Goal: Task Accomplishment & Management: Use online tool/utility

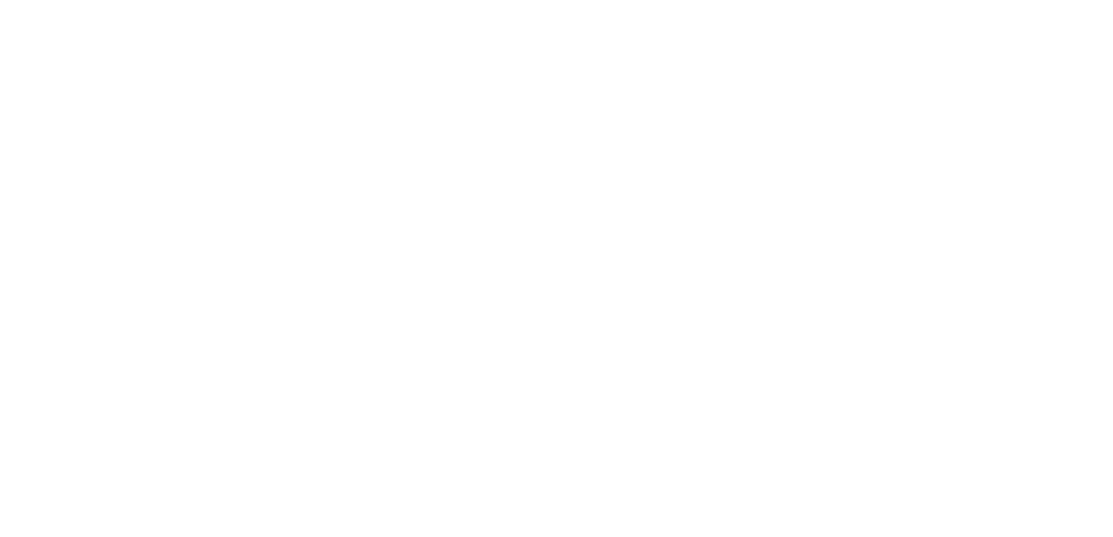
select select "percentage"
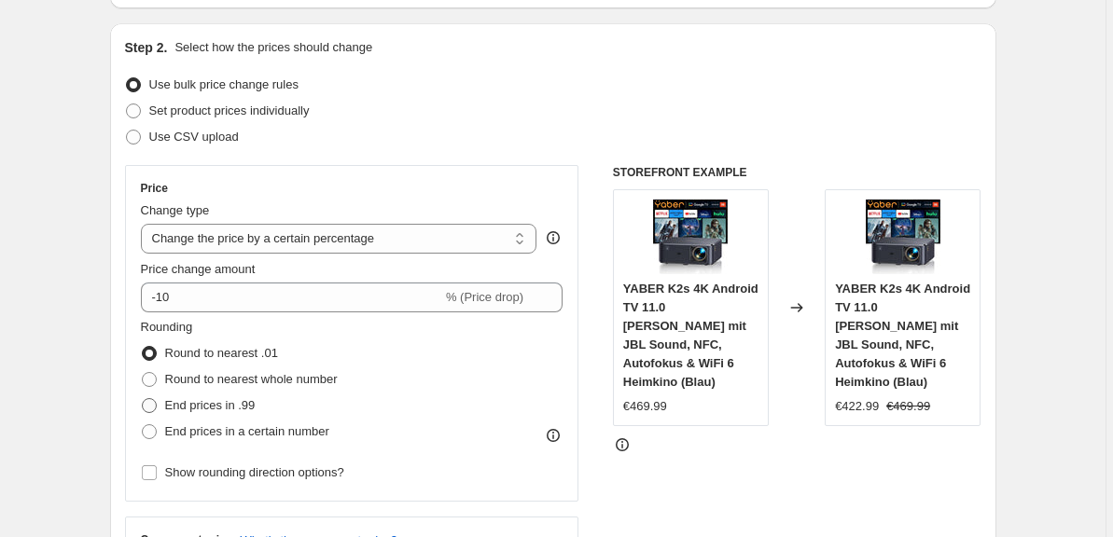
scroll to position [148, 0]
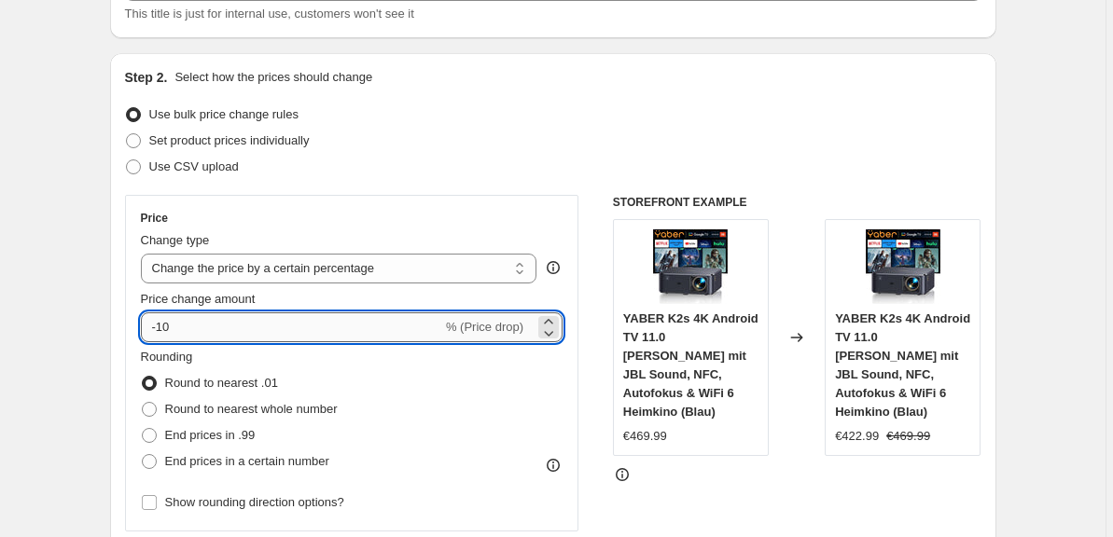
click at [238, 327] on input "-10" at bounding box center [291, 328] width 301 height 30
type input "-58"
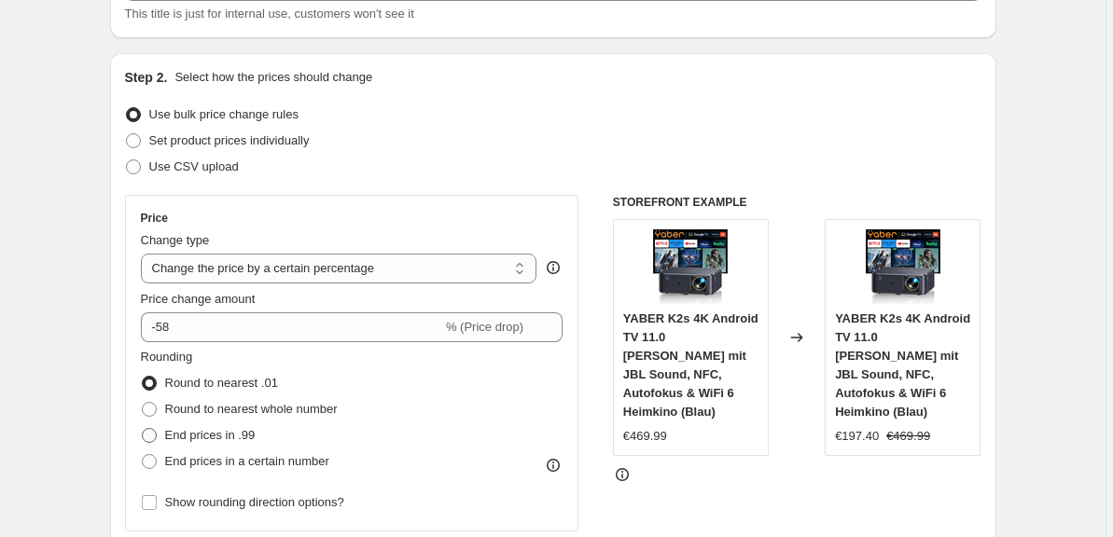
click at [174, 436] on span "End prices in .99" at bounding box center [210, 435] width 90 height 14
click at [143, 429] on input "End prices in .99" at bounding box center [142, 428] width 1 height 1
radio input "true"
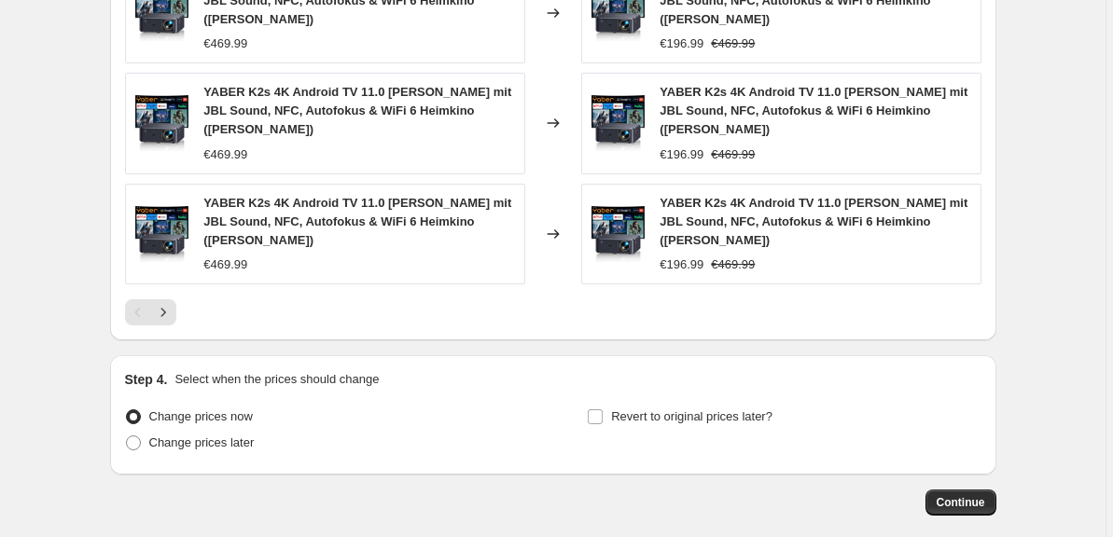
scroll to position [1395, 0]
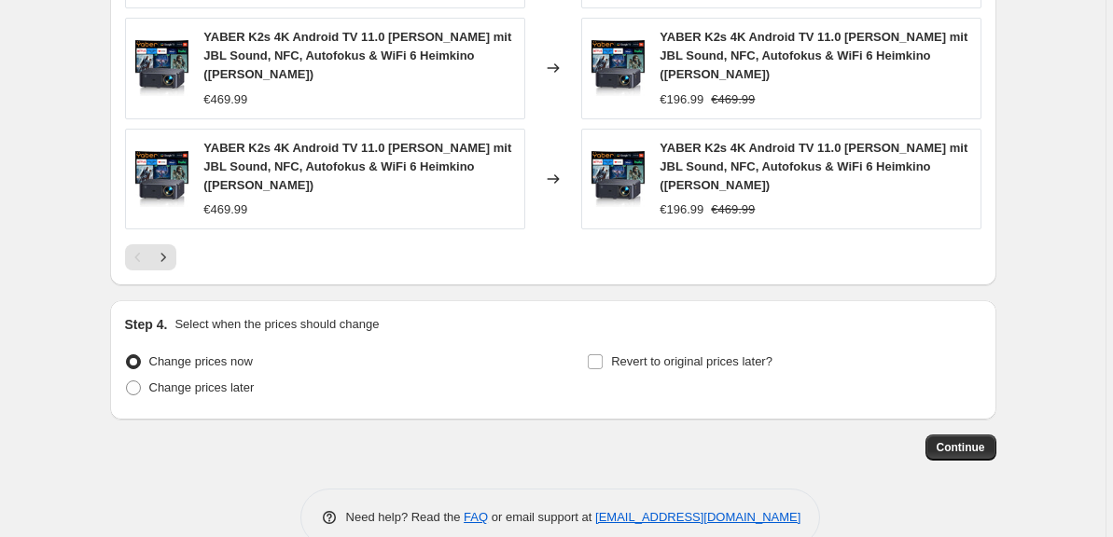
click at [970, 435] on button "Continue" at bounding box center [960, 448] width 71 height 26
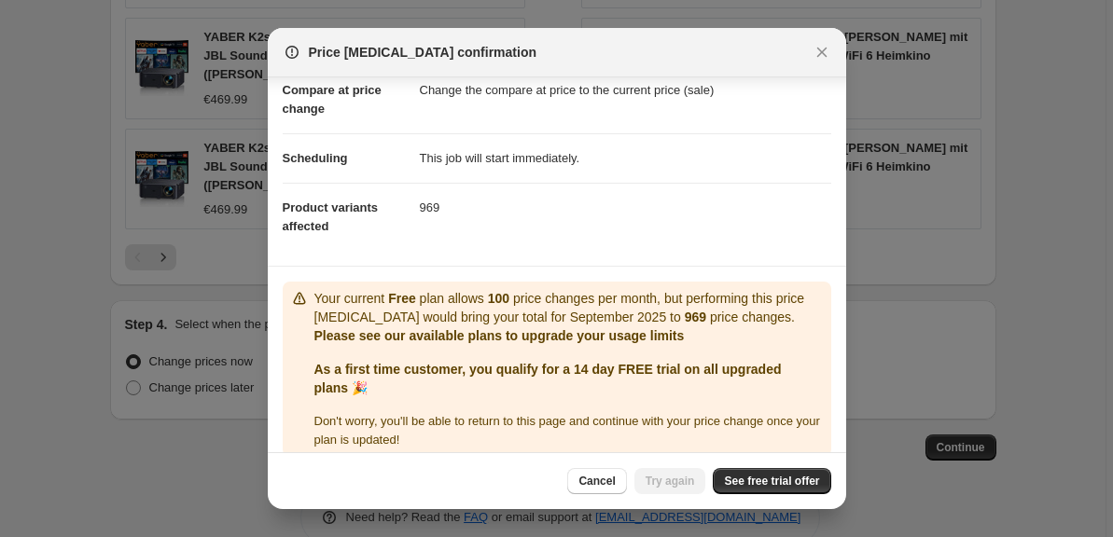
scroll to position [132, 0]
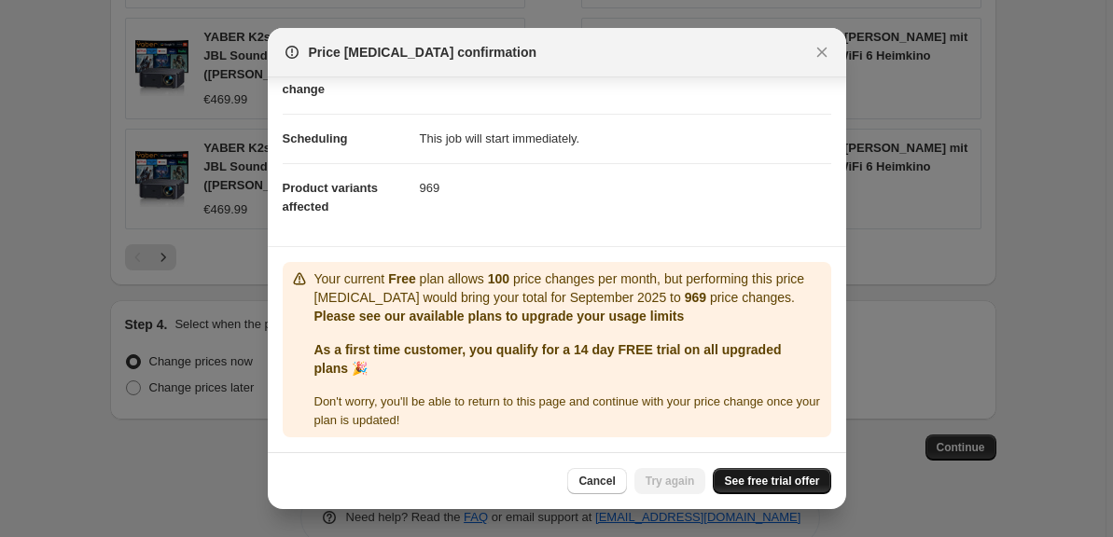
click at [772, 486] on span "See free trial offer" at bounding box center [771, 481] width 95 height 15
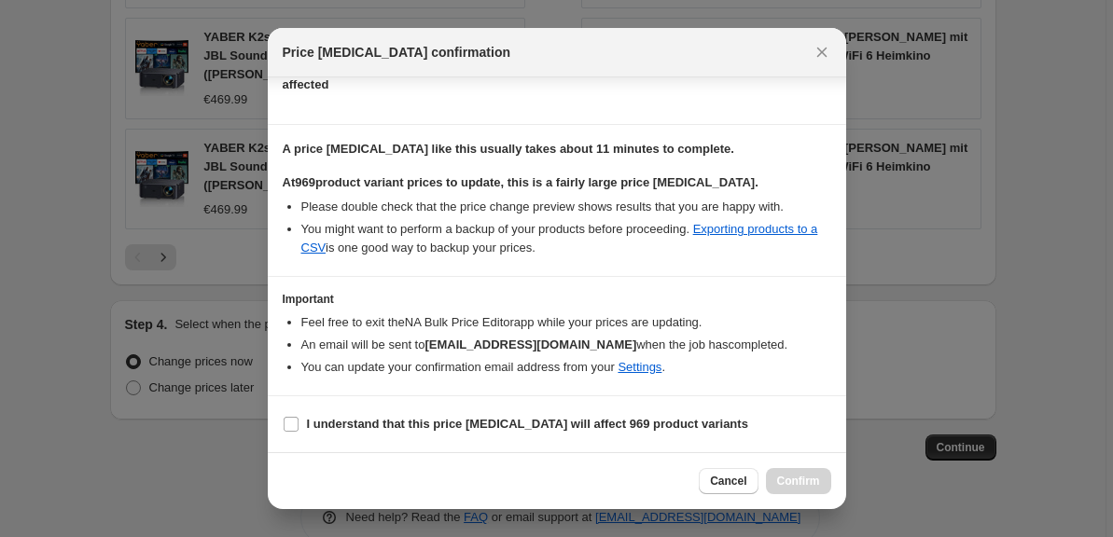
scroll to position [0, 0]
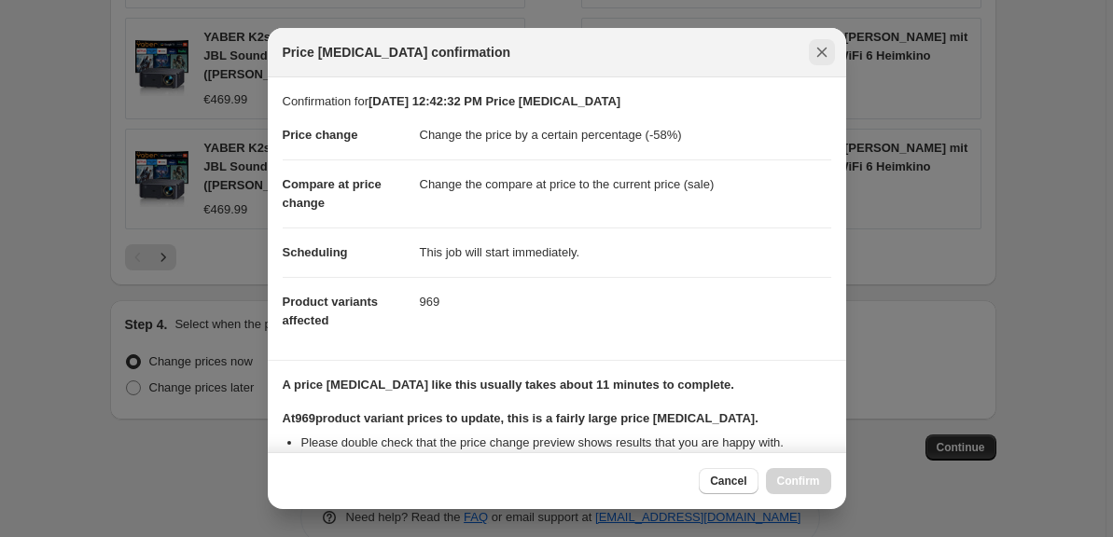
click at [821, 44] on icon "Close" at bounding box center [822, 52] width 19 height 19
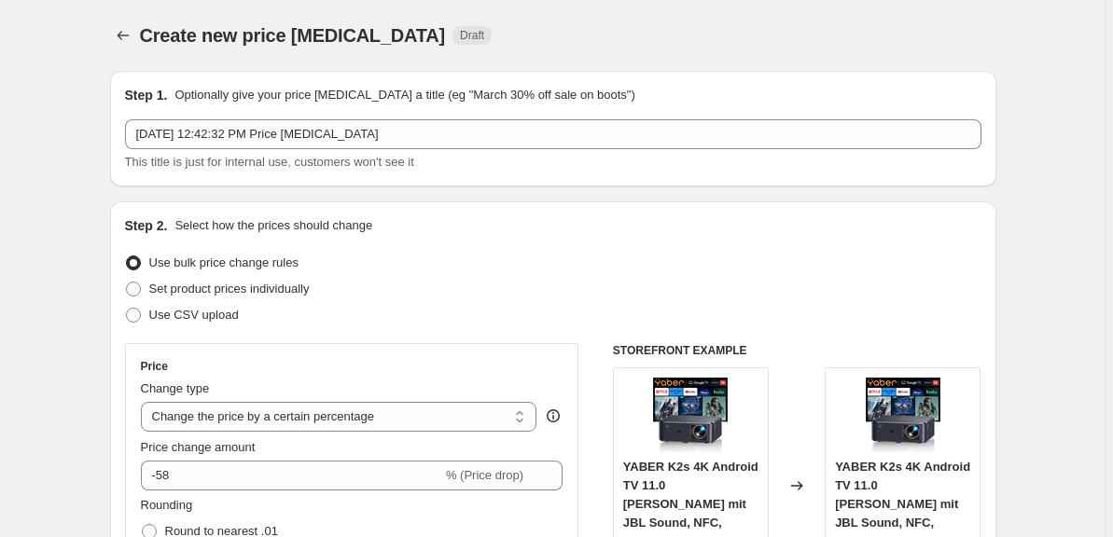
scroll to position [1395, 0]
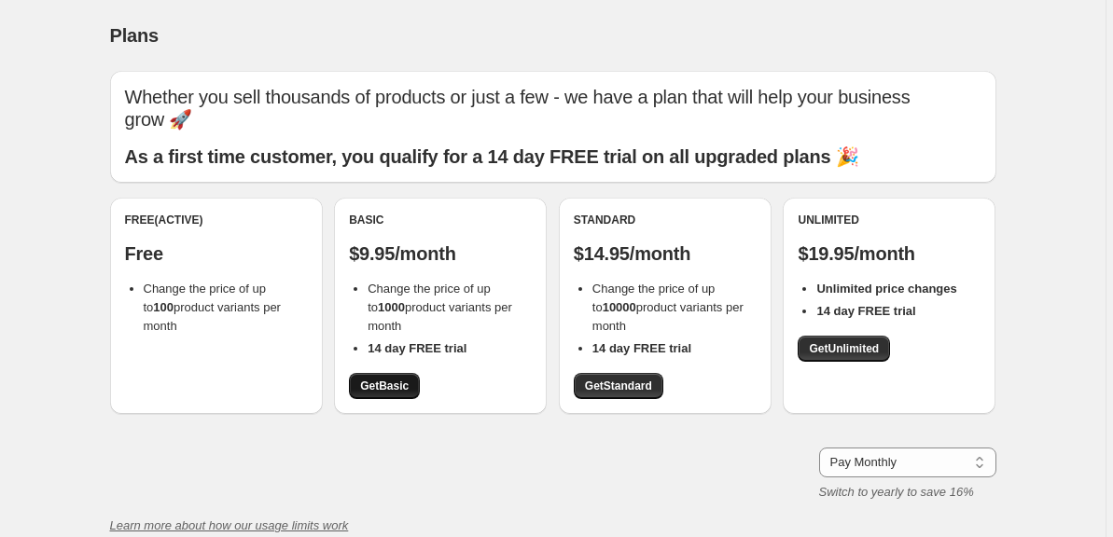
click at [362, 385] on link "Get Basic" at bounding box center [384, 386] width 71 height 26
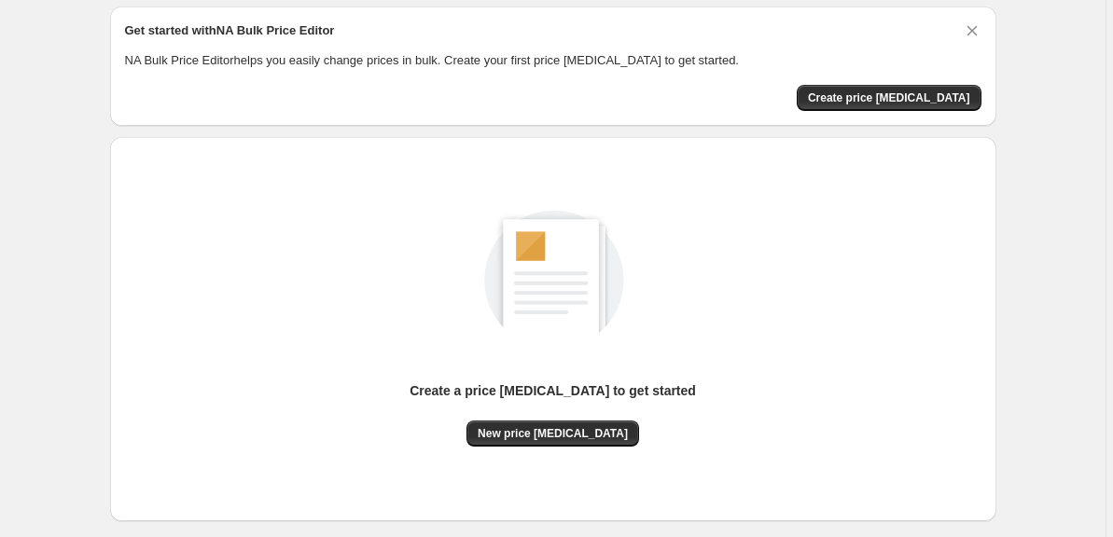
scroll to position [161, 0]
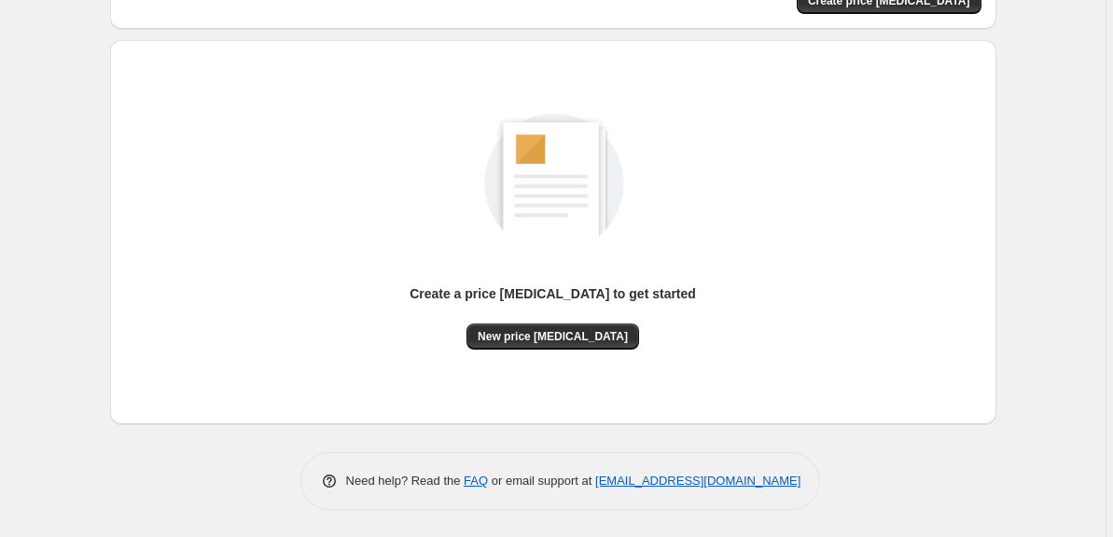
click at [555, 320] on div "Create a price change job to get started" at bounding box center [553, 304] width 286 height 39
click at [559, 321] on div "Create a price change job to get started" at bounding box center [553, 304] width 286 height 39
click at [558, 338] on span "New price change job" at bounding box center [553, 336] width 150 height 15
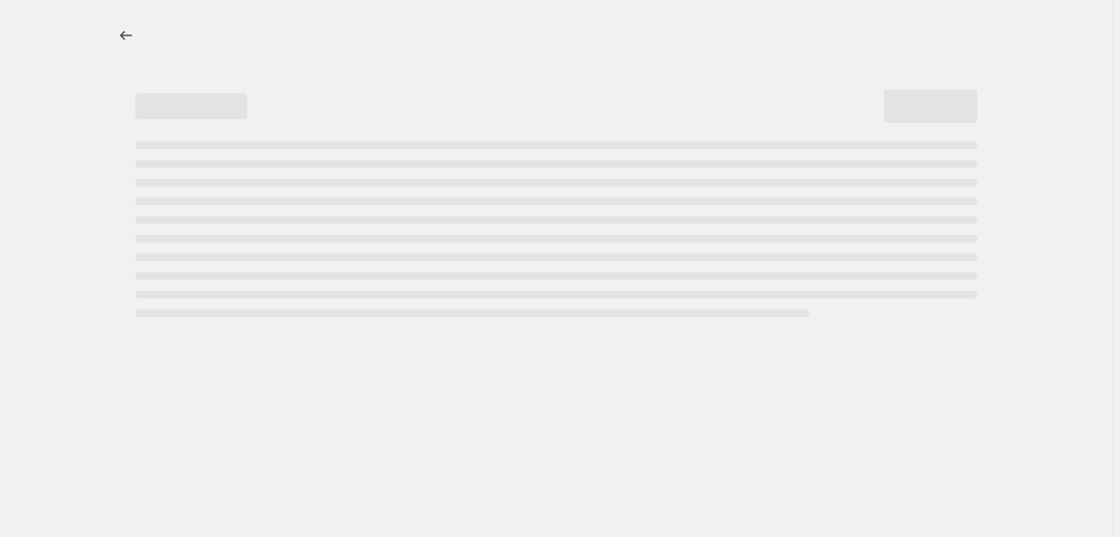
select select "percentage"
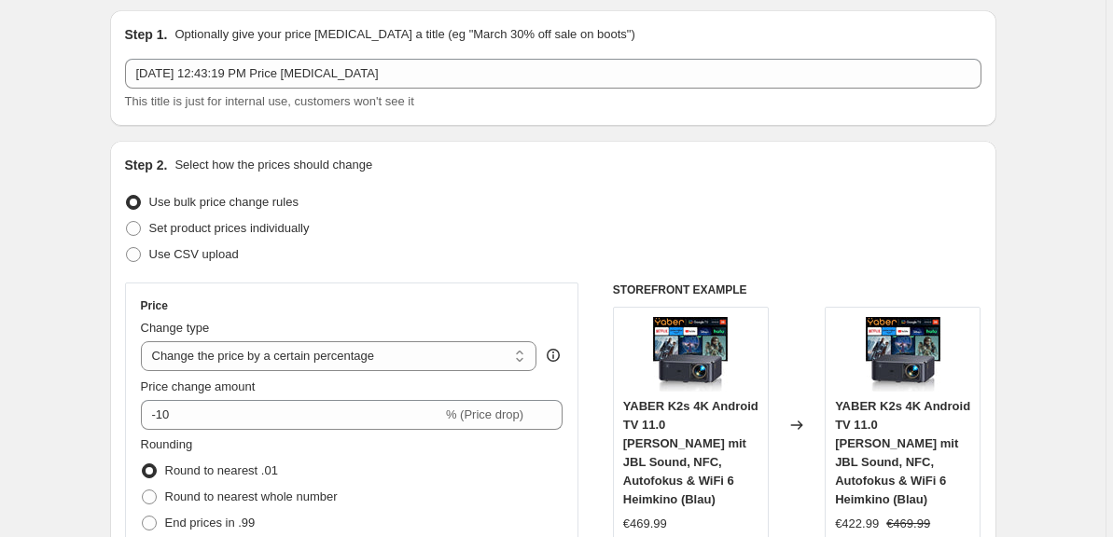
scroll to position [217, 0]
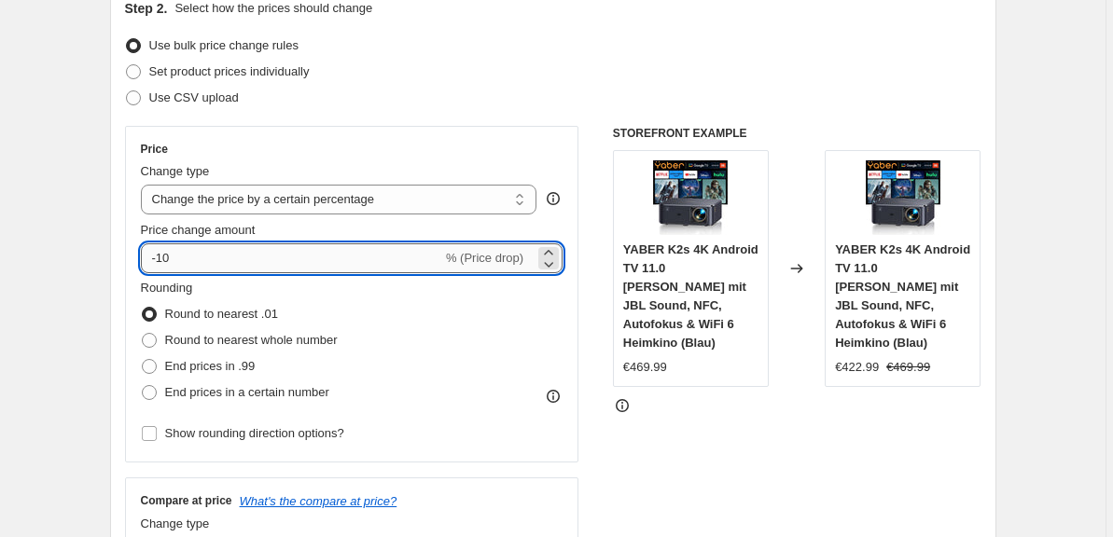
click at [167, 256] on input "-10" at bounding box center [291, 258] width 301 height 30
type input "-40"
click at [240, 353] on label "Round to nearest whole number" at bounding box center [239, 340] width 197 height 26
click at [143, 334] on input "Round to nearest whole number" at bounding box center [142, 333] width 1 height 1
radio input "true"
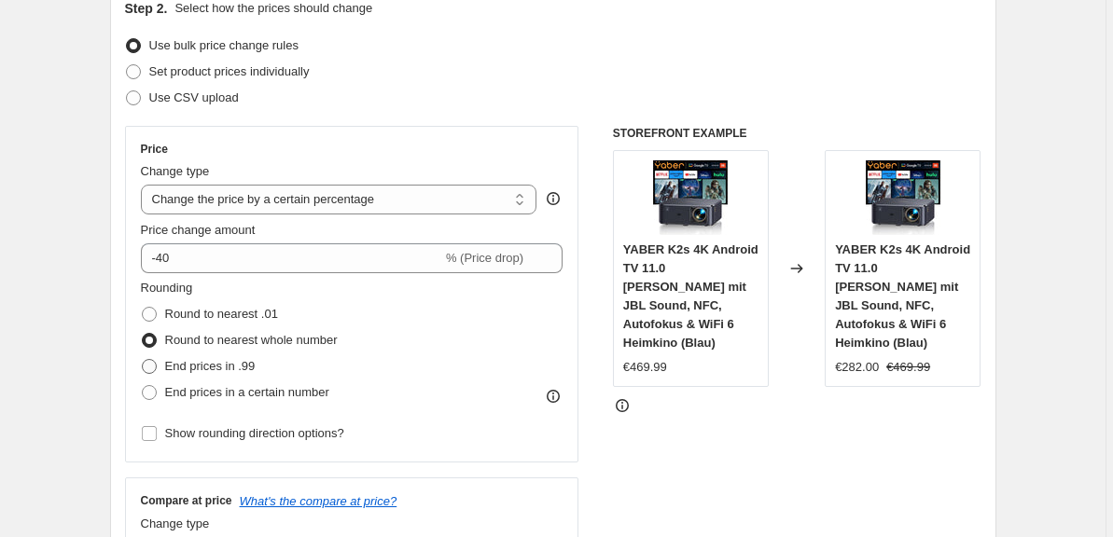
click at [236, 369] on span "End prices in .99" at bounding box center [210, 366] width 90 height 14
click at [143, 360] on input "End prices in .99" at bounding box center [142, 359] width 1 height 1
radio input "true"
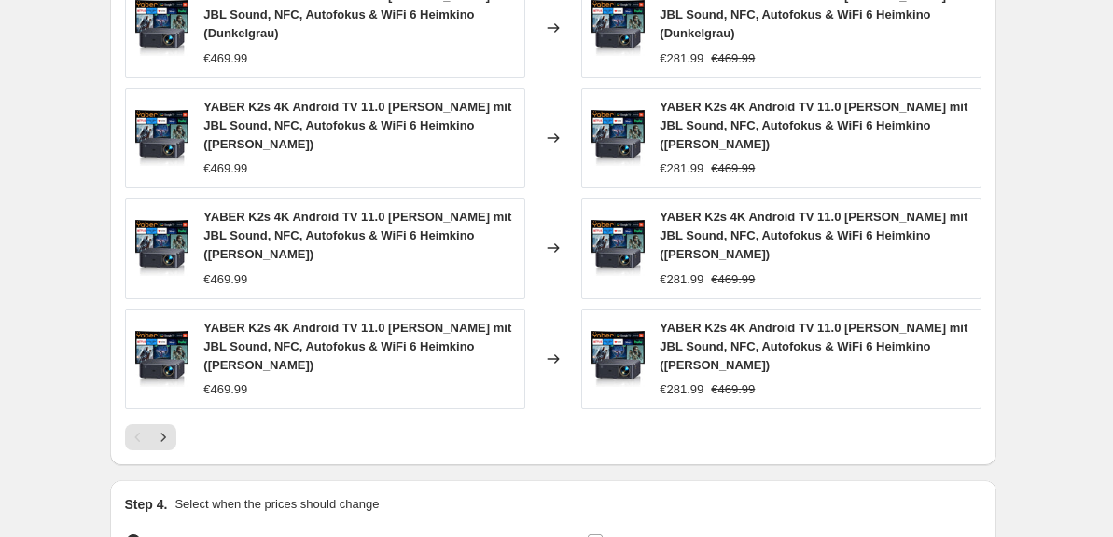
scroll to position [1395, 0]
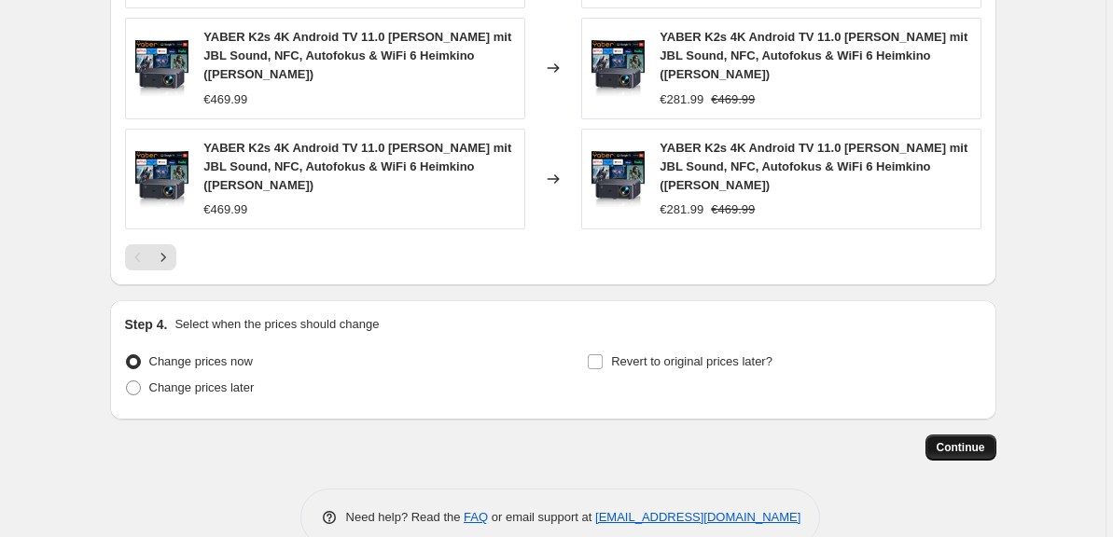
click at [938, 440] on span "Continue" at bounding box center [961, 447] width 49 height 15
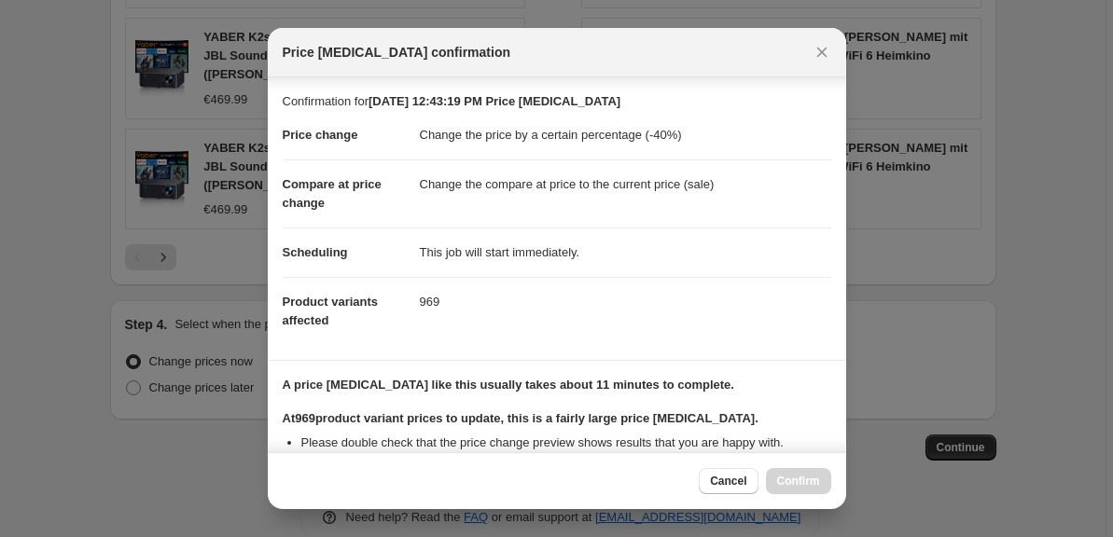
scroll to position [236, 0]
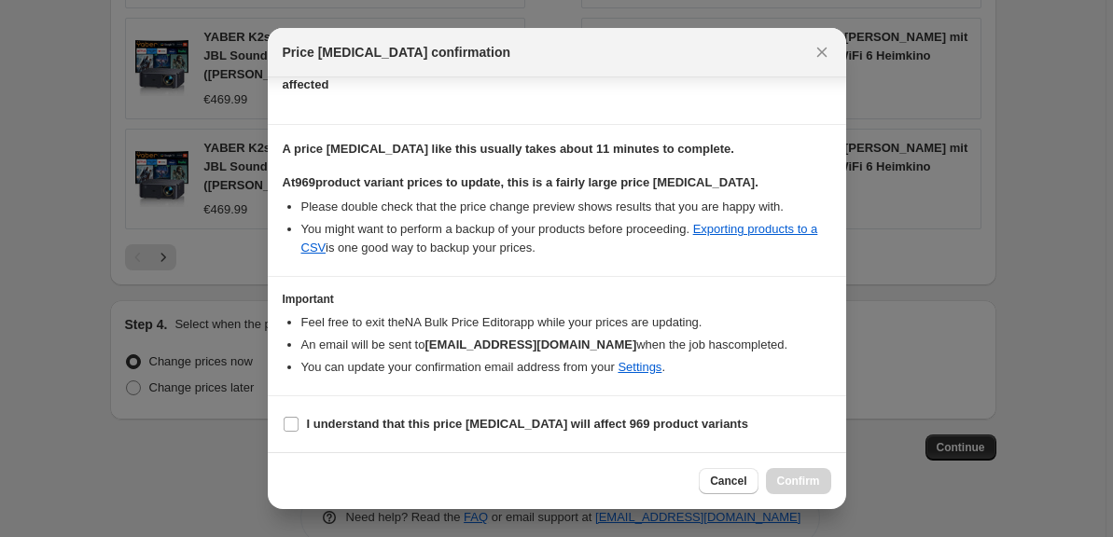
click at [491, 408] on section "I understand that this price change job will affect 969 product variants" at bounding box center [557, 424] width 578 height 56
click at [495, 427] on b "I understand that this price change job will affect 969 product variants" at bounding box center [527, 424] width 441 height 14
click at [299, 427] on input "I understand that this price change job will affect 969 product variants" at bounding box center [291, 424] width 15 height 15
checkbox input "true"
click at [809, 472] on button "Confirm" at bounding box center [798, 481] width 65 height 26
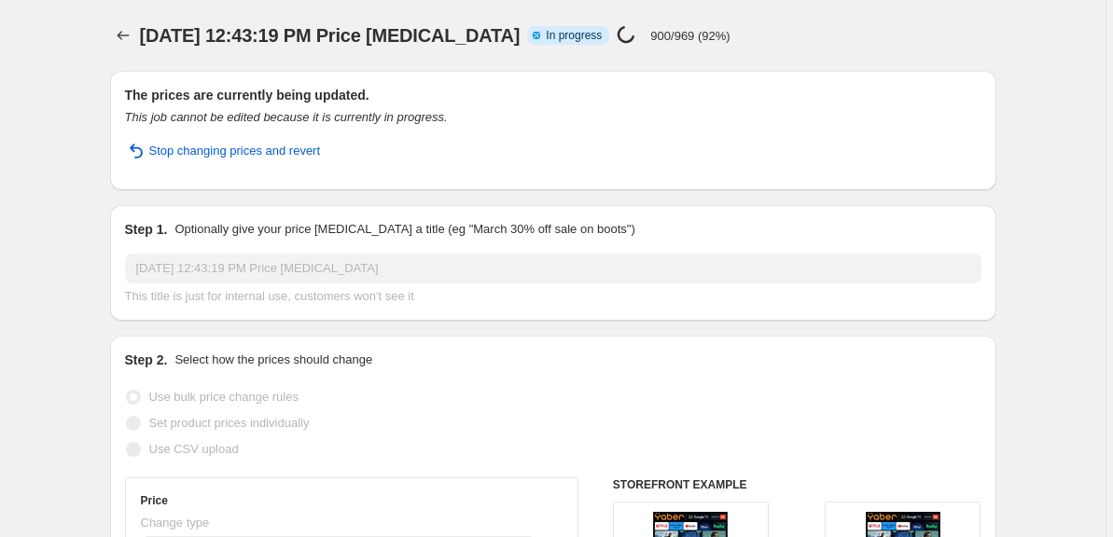
select select "percentage"
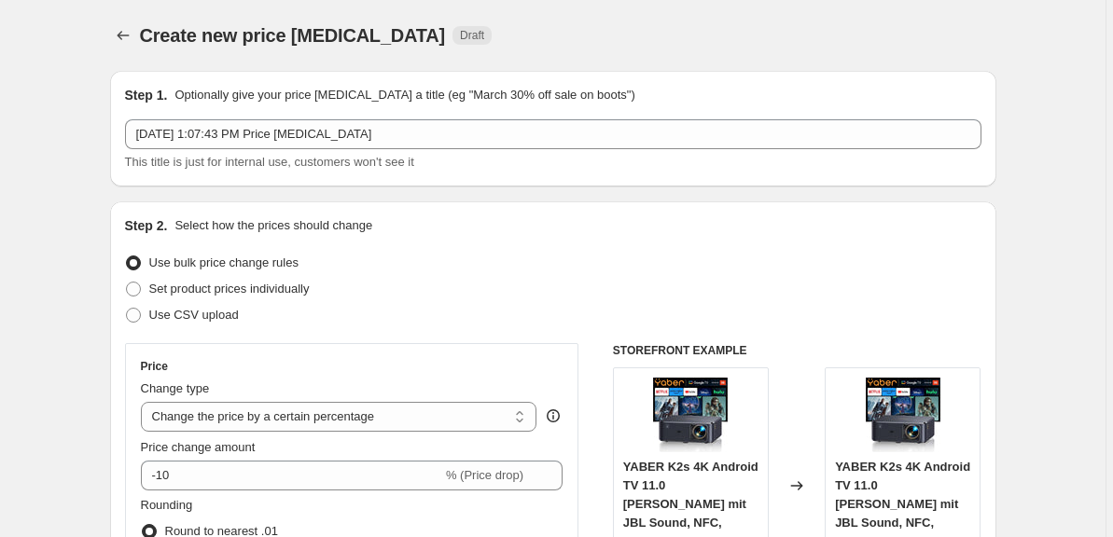
select select "percentage"
